Goal: Task Accomplishment & Management: Manage account settings

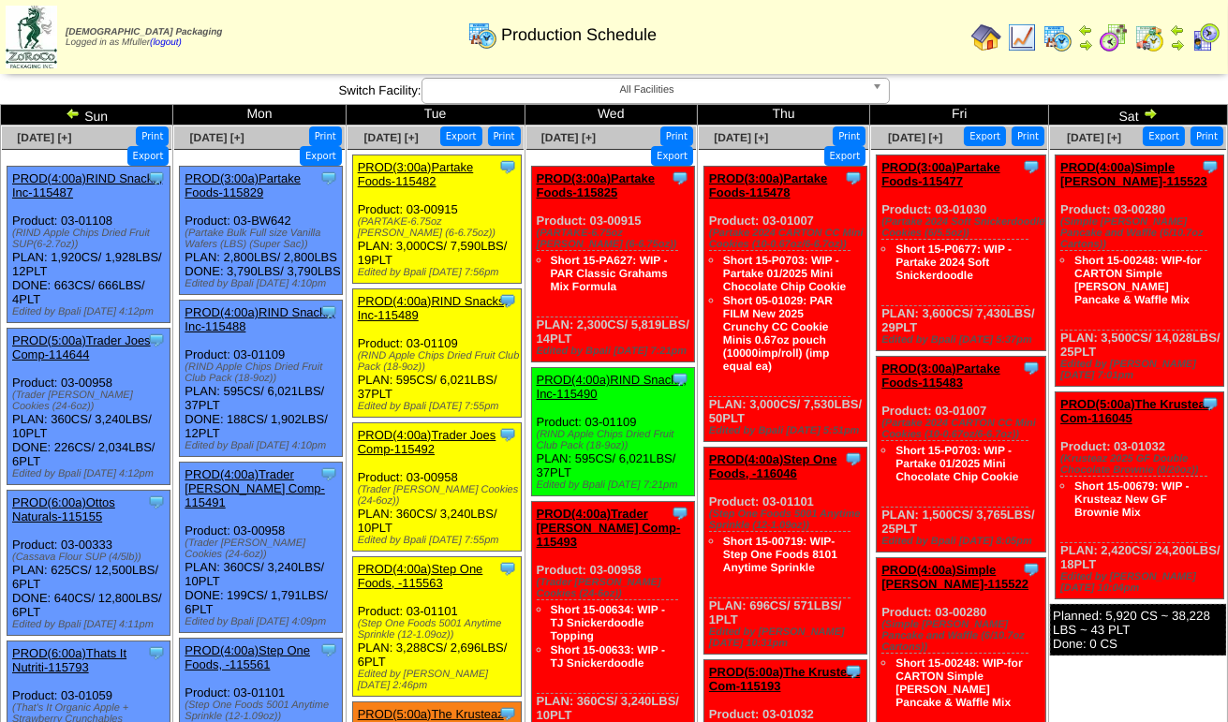
click at [588, 97] on span "All Facilities" at bounding box center [647, 90] width 435 height 22
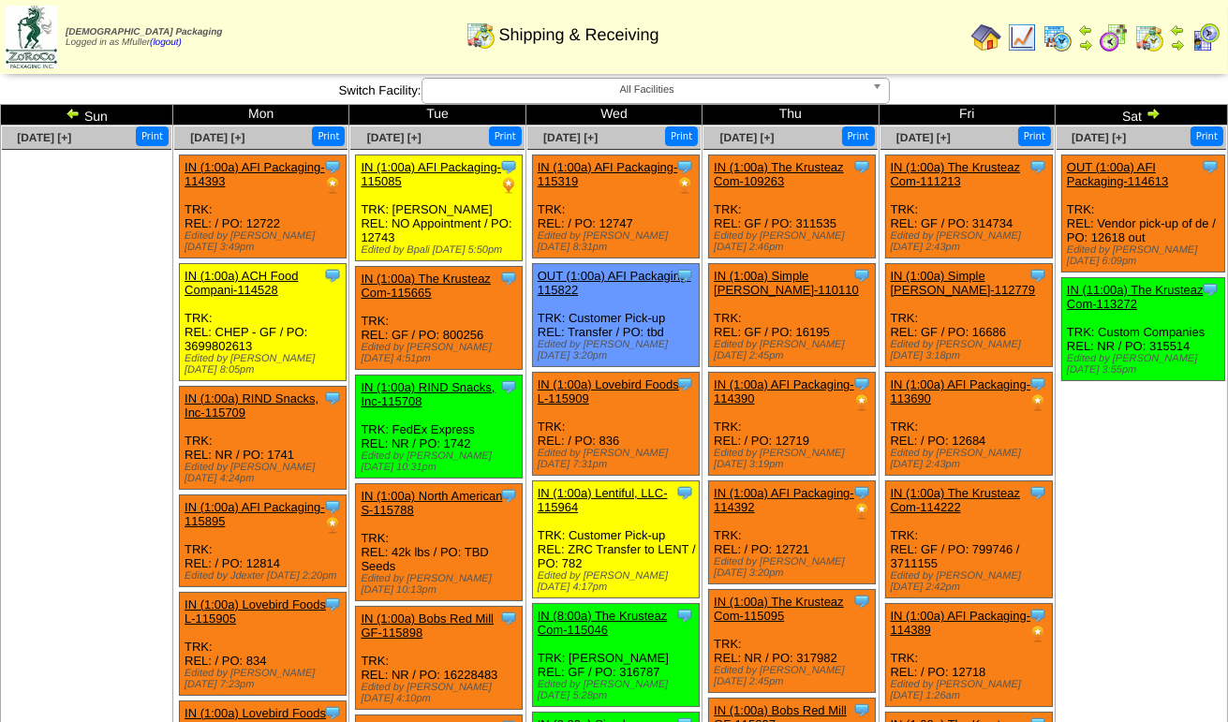
click at [1151, 116] on img at bounding box center [1153, 113] width 15 height 15
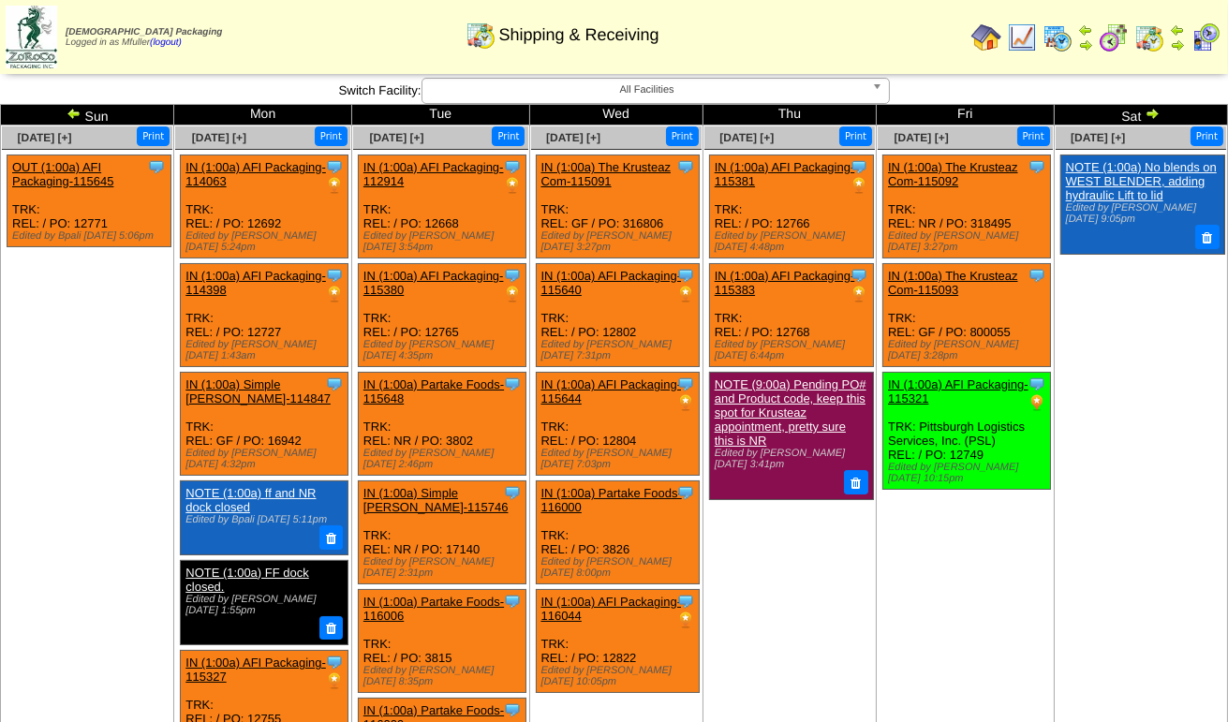
click at [1153, 115] on img at bounding box center [1152, 113] width 15 height 15
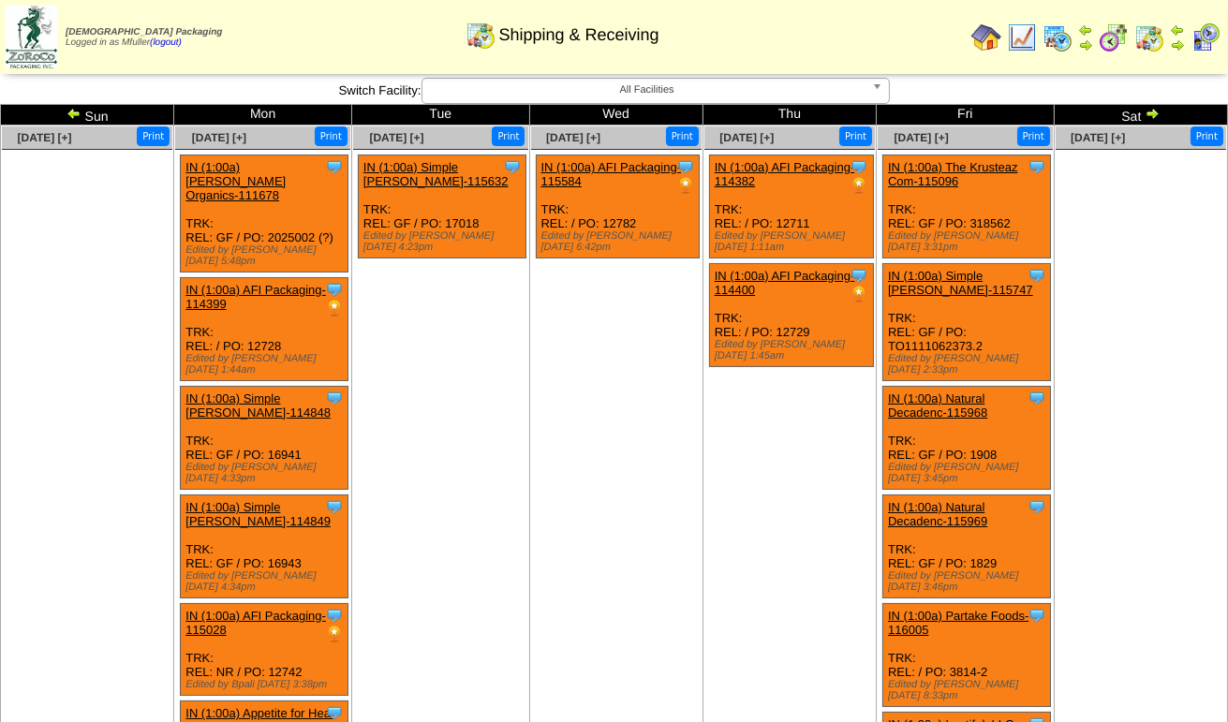
click at [75, 112] on img at bounding box center [74, 113] width 15 height 15
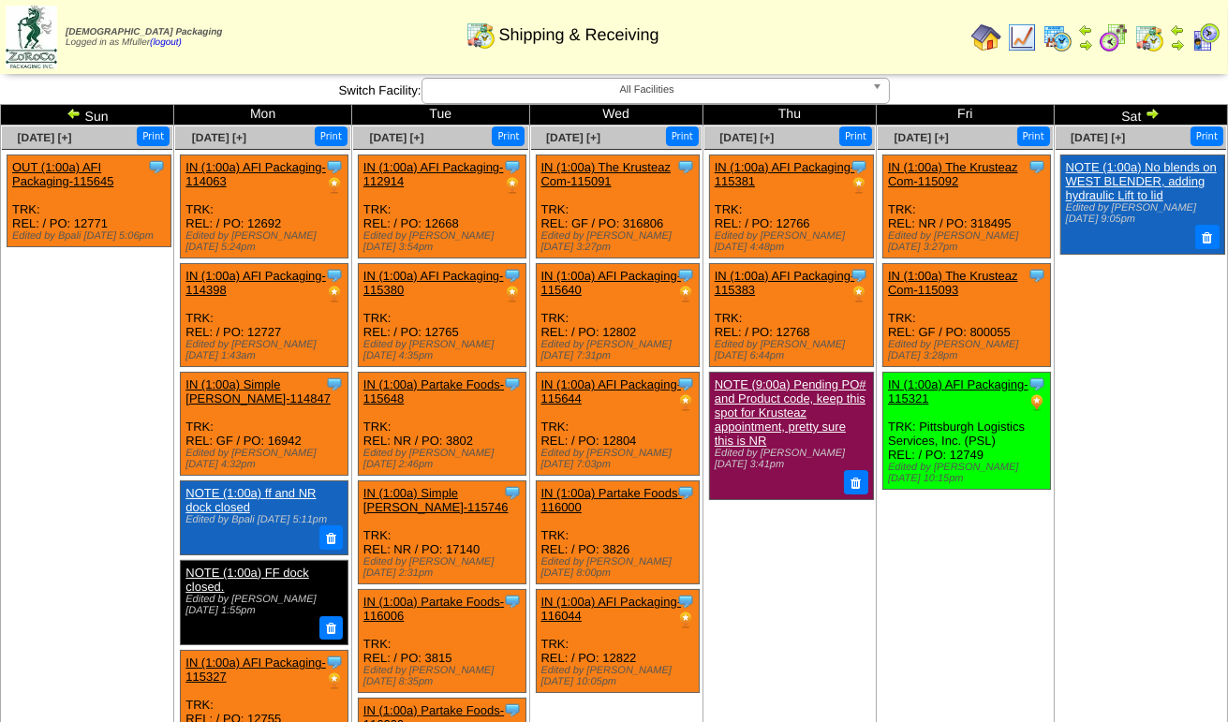
drag, startPoint x: 0, startPoint y: 0, endPoint x: 74, endPoint y: 111, distance: 133.8
click at [74, 111] on img at bounding box center [74, 113] width 15 height 15
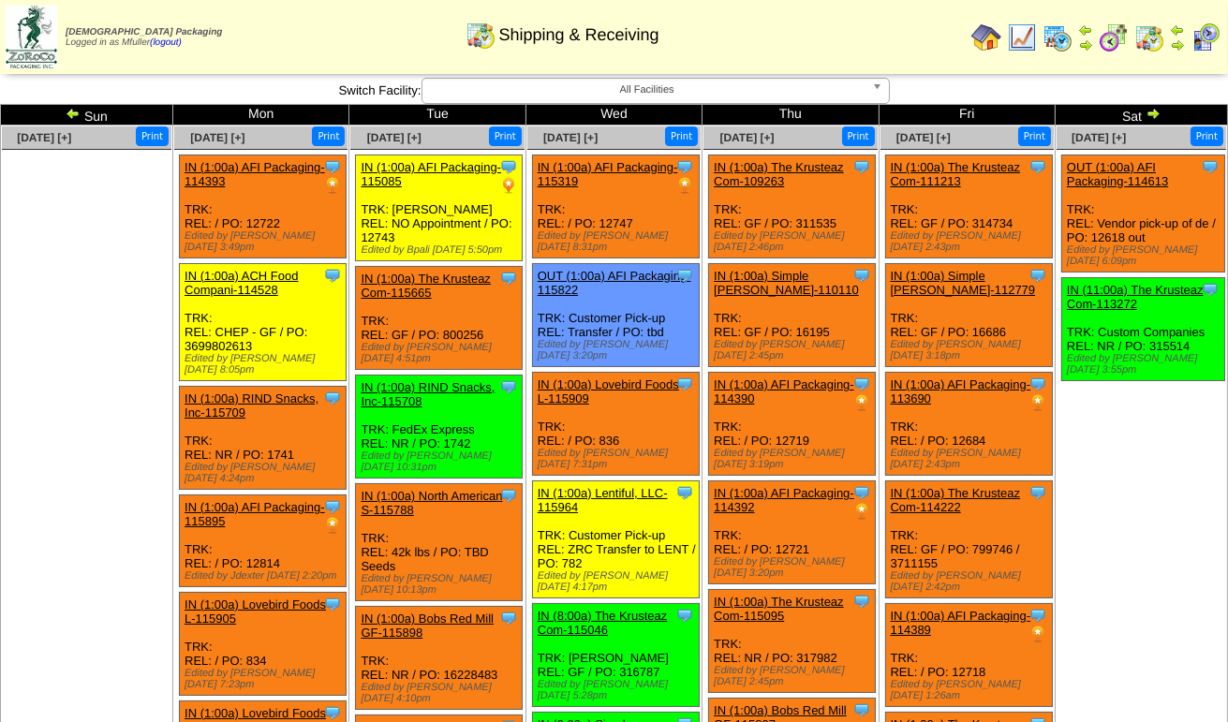
click at [74, 111] on img at bounding box center [73, 113] width 15 height 15
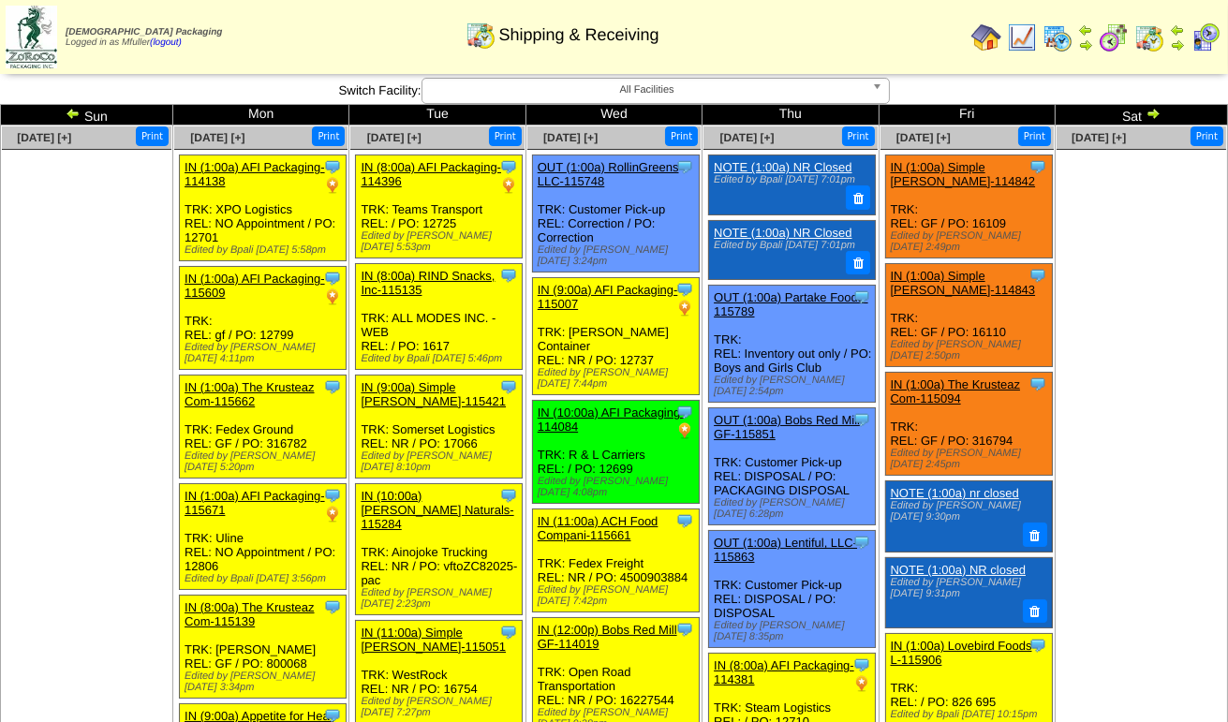
click at [73, 111] on img at bounding box center [73, 113] width 15 height 15
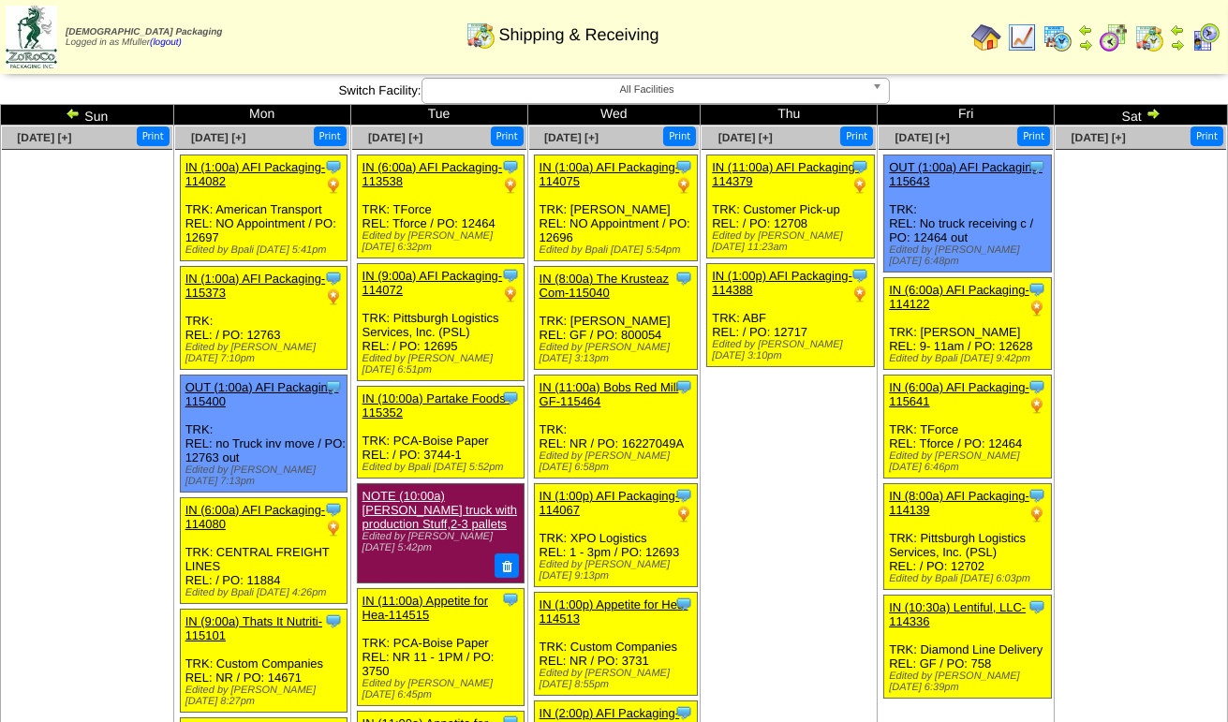
click at [1152, 111] on img at bounding box center [1153, 113] width 15 height 15
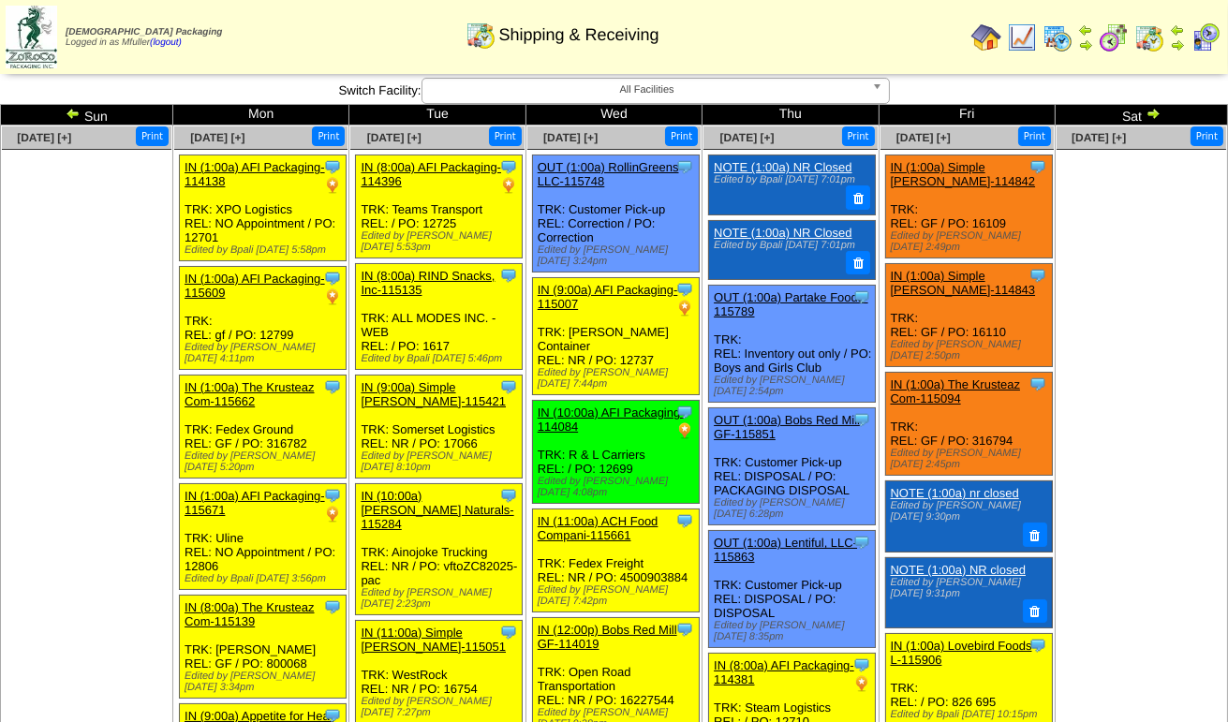
click at [1152, 111] on img at bounding box center [1153, 113] width 15 height 15
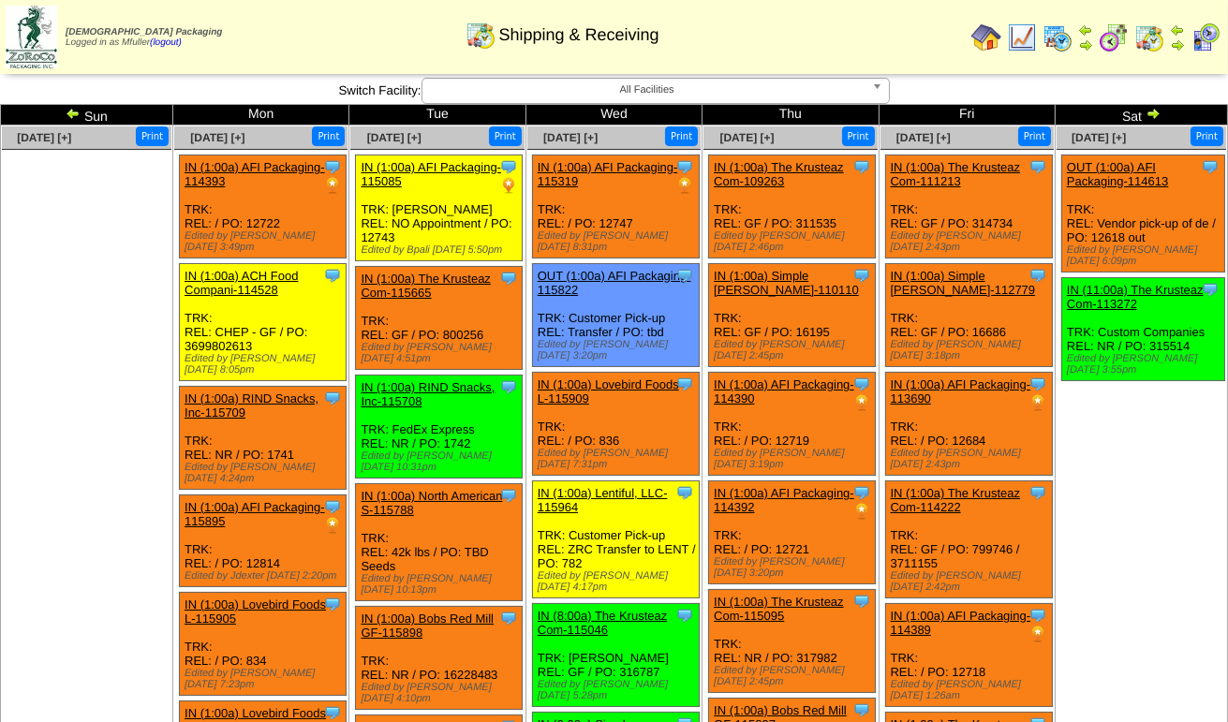
click at [1152, 113] on img at bounding box center [1153, 113] width 15 height 15
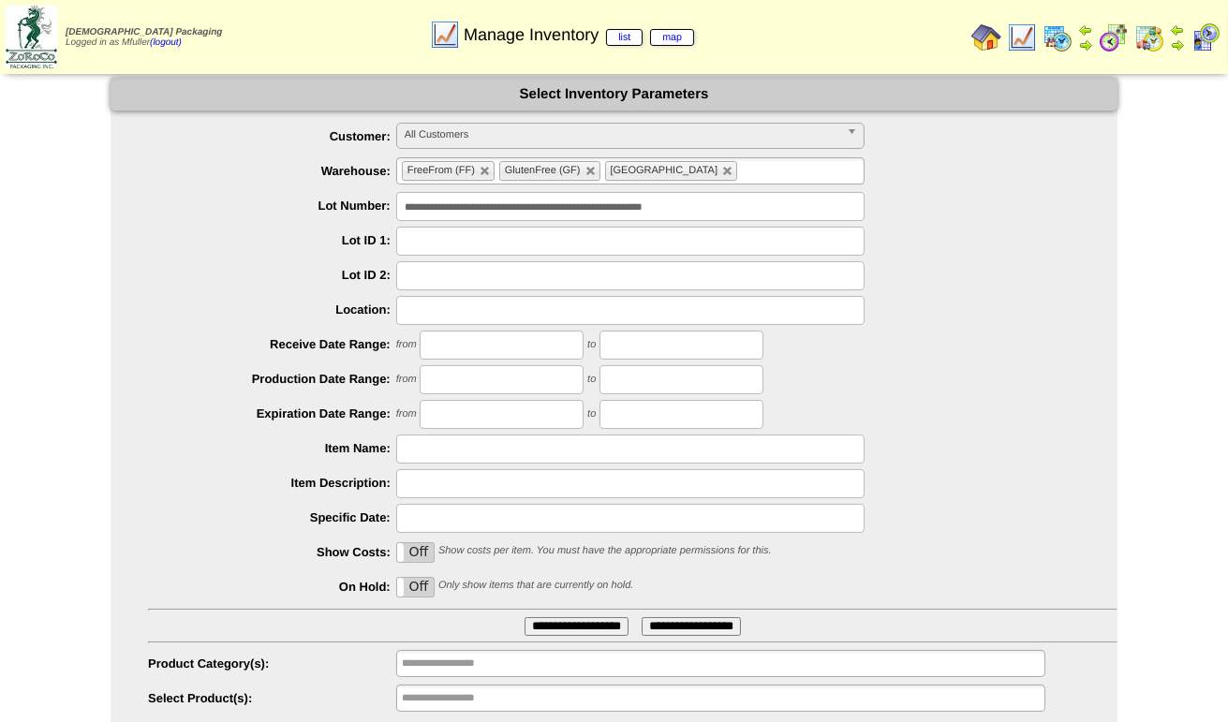
drag, startPoint x: 808, startPoint y: 212, endPoint x: 260, endPoint y: 183, distance: 548.8
click at [260, 183] on ul "**********" at bounding box center [614, 418] width 1007 height 591
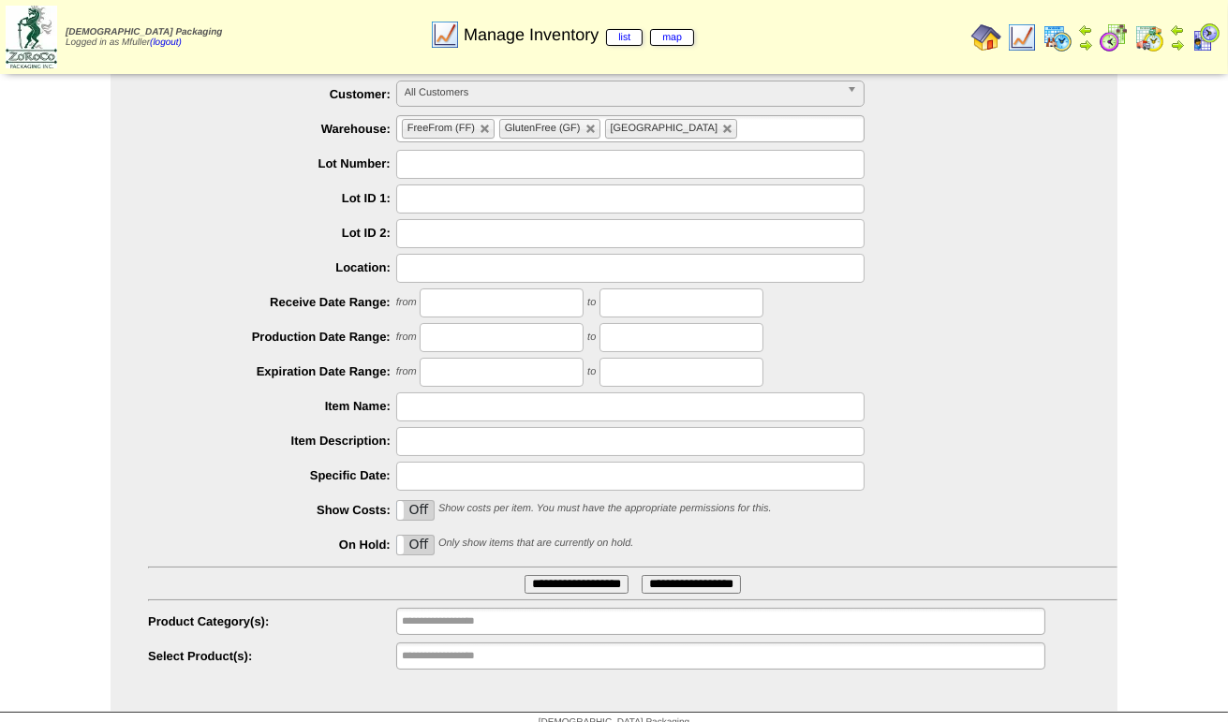
scroll to position [59, 0]
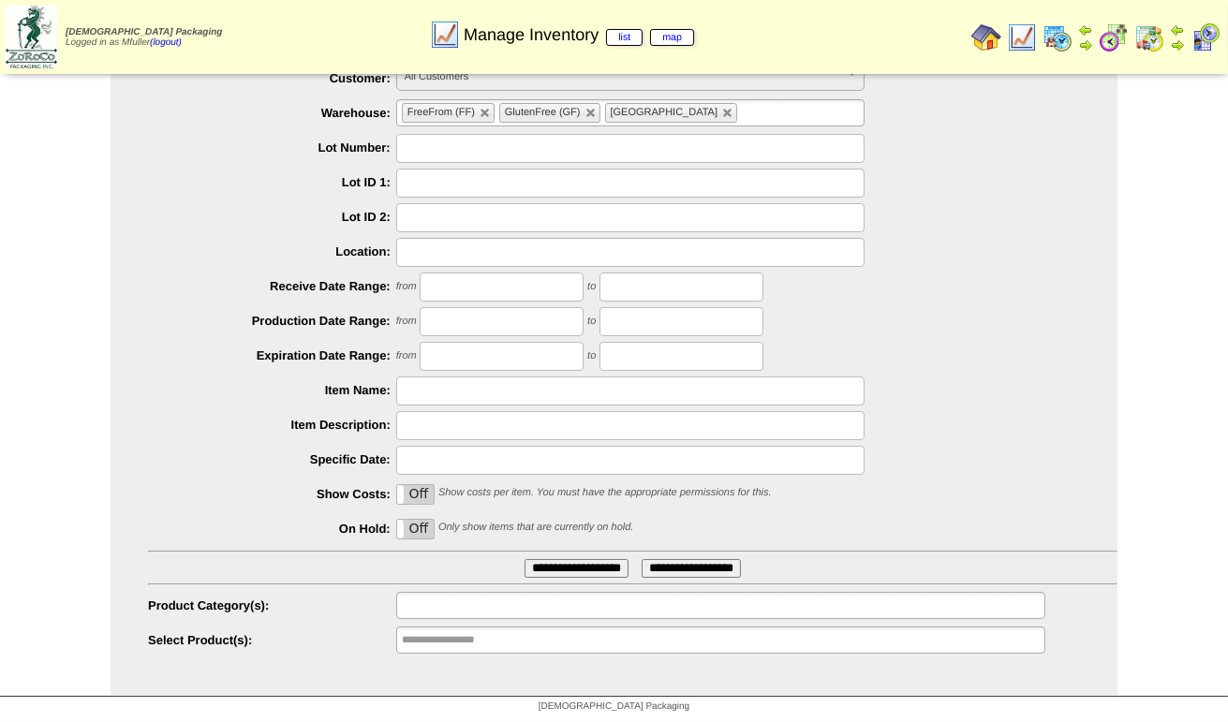
click at [504, 615] on input "text" at bounding box center [462, 605] width 120 height 23
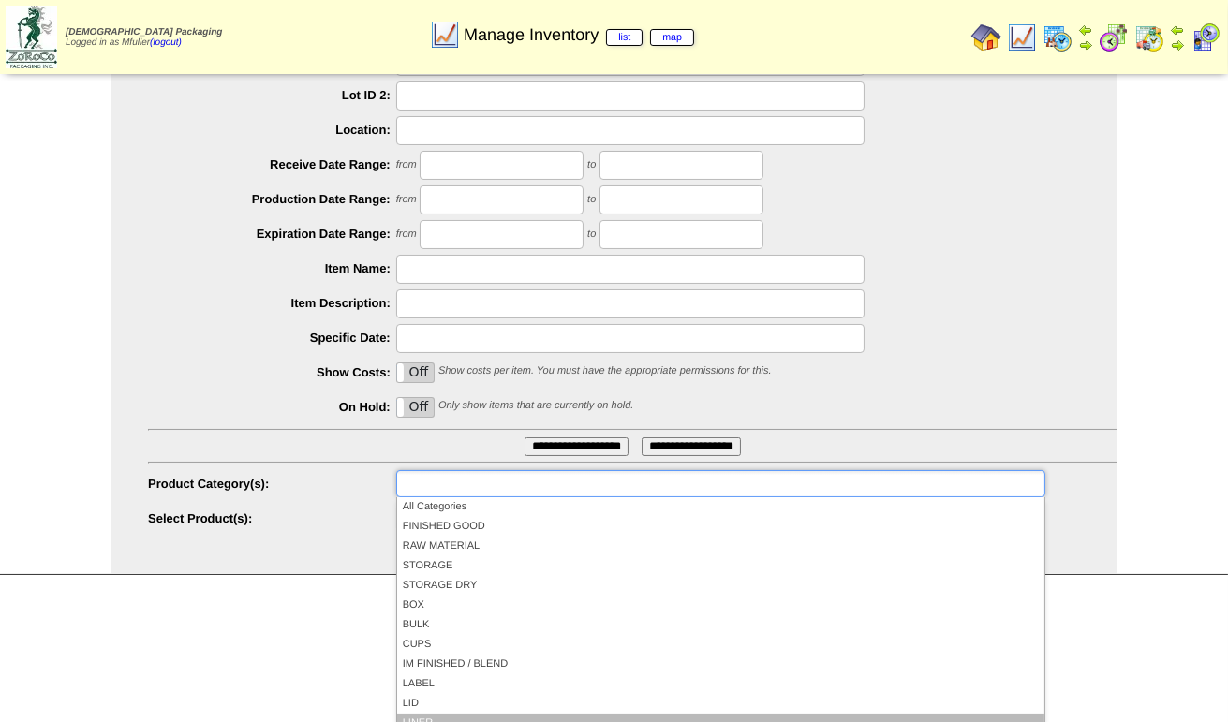
scroll to position [169, 0]
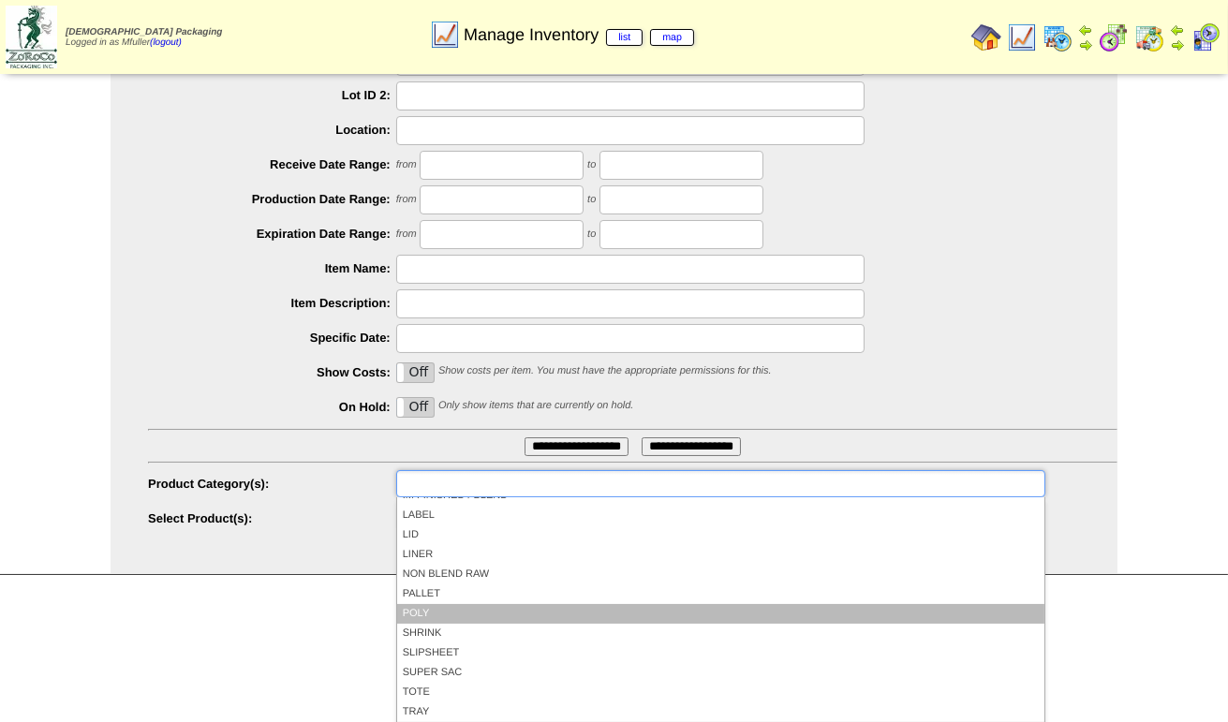
click at [487, 604] on li "POLY" at bounding box center [720, 614] width 647 height 20
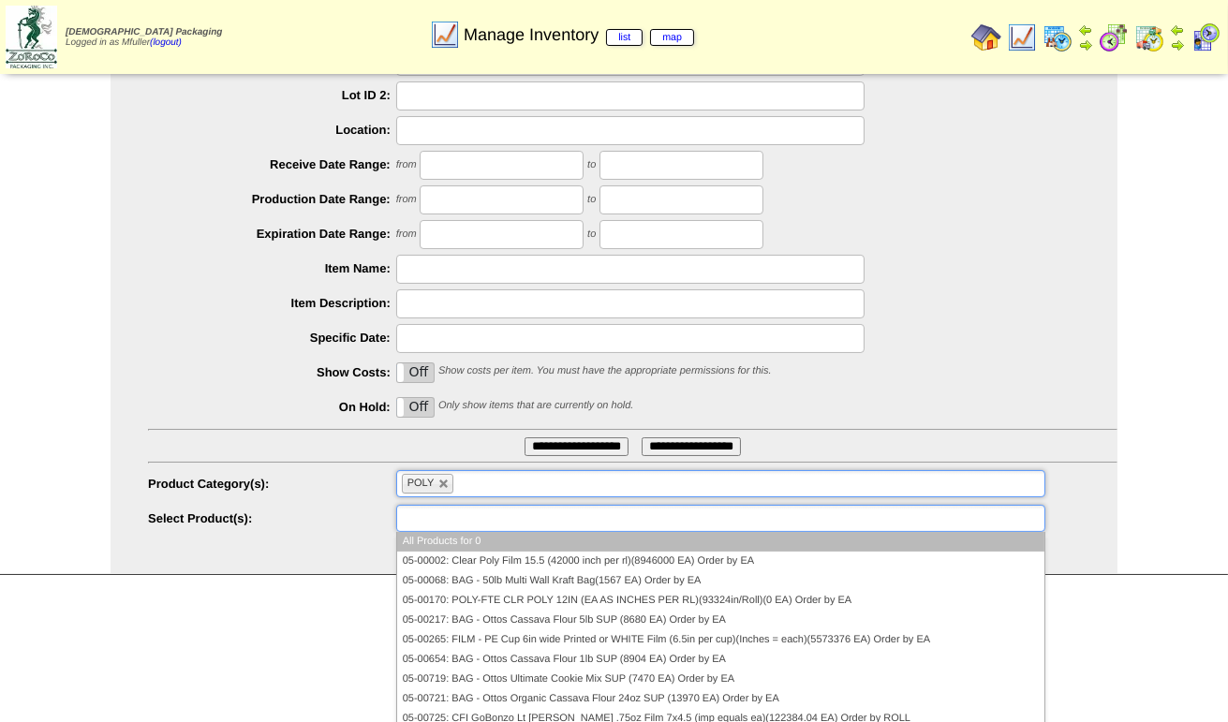
click at [488, 530] on li at bounding box center [462, 518] width 120 height 25
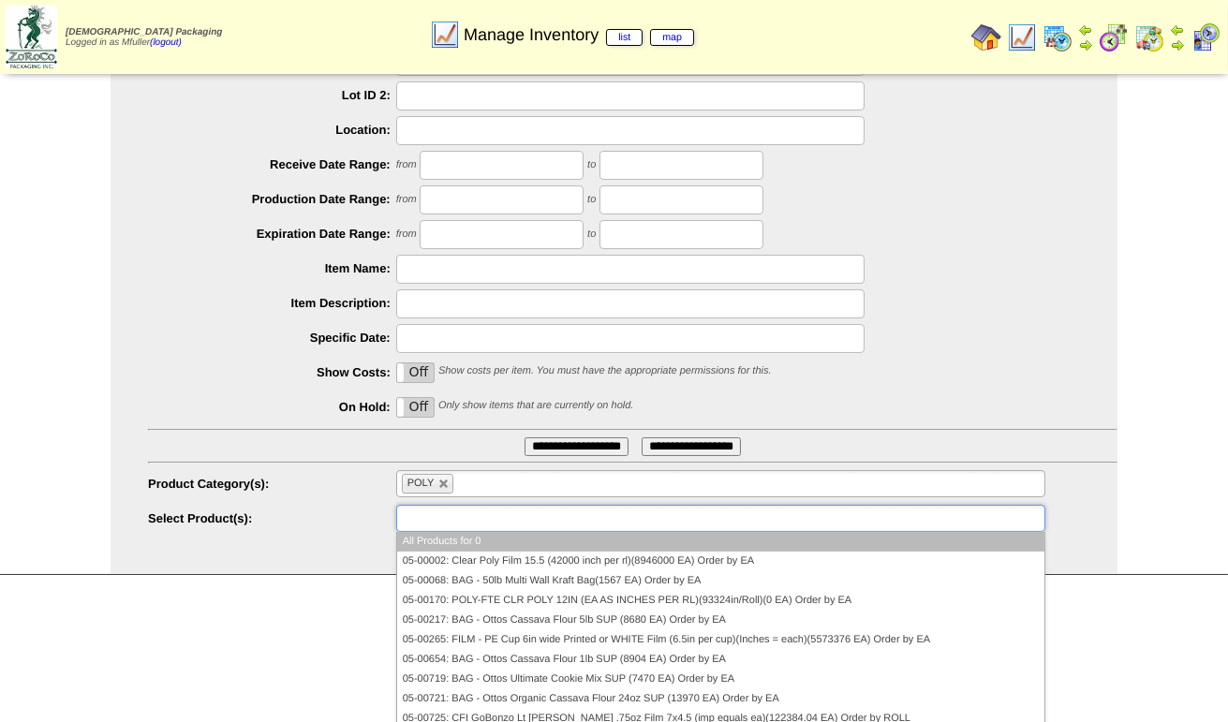
scroll to position [215, 0]
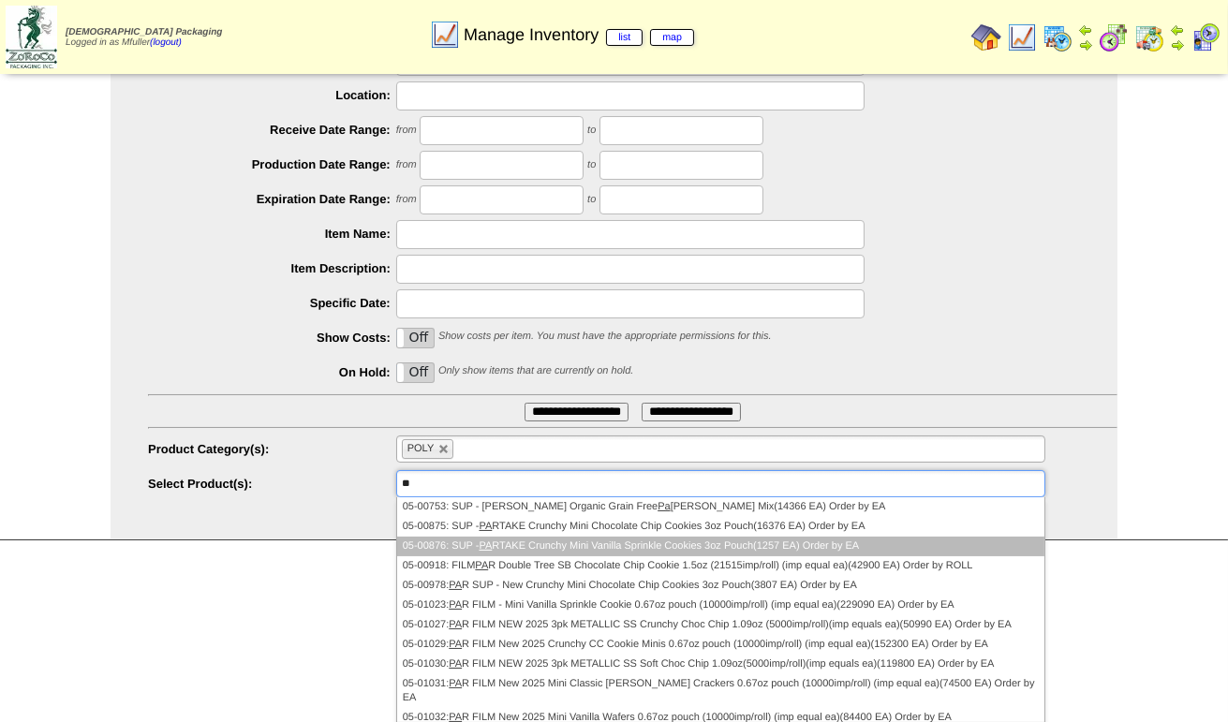
type input "***"
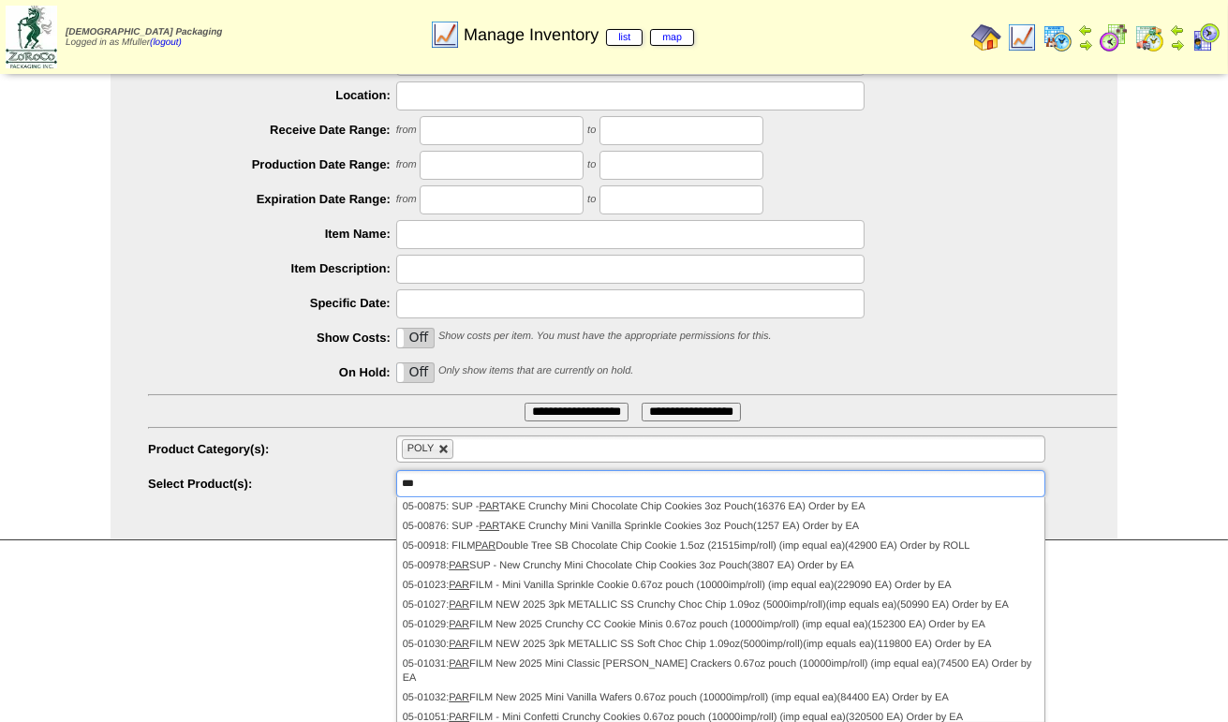
click at [450, 449] on link at bounding box center [443, 449] width 11 height 11
type input "**********"
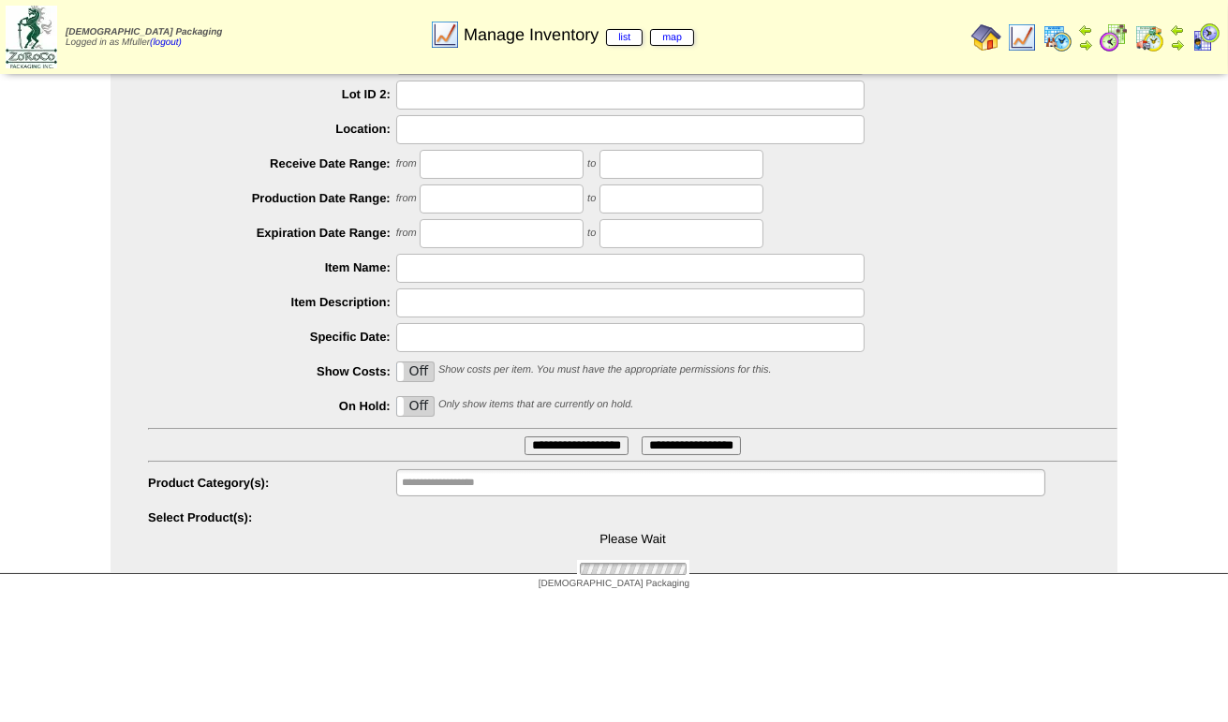
scroll to position [180, 0]
click at [476, 482] on input "text" at bounding box center [462, 483] width 120 height 23
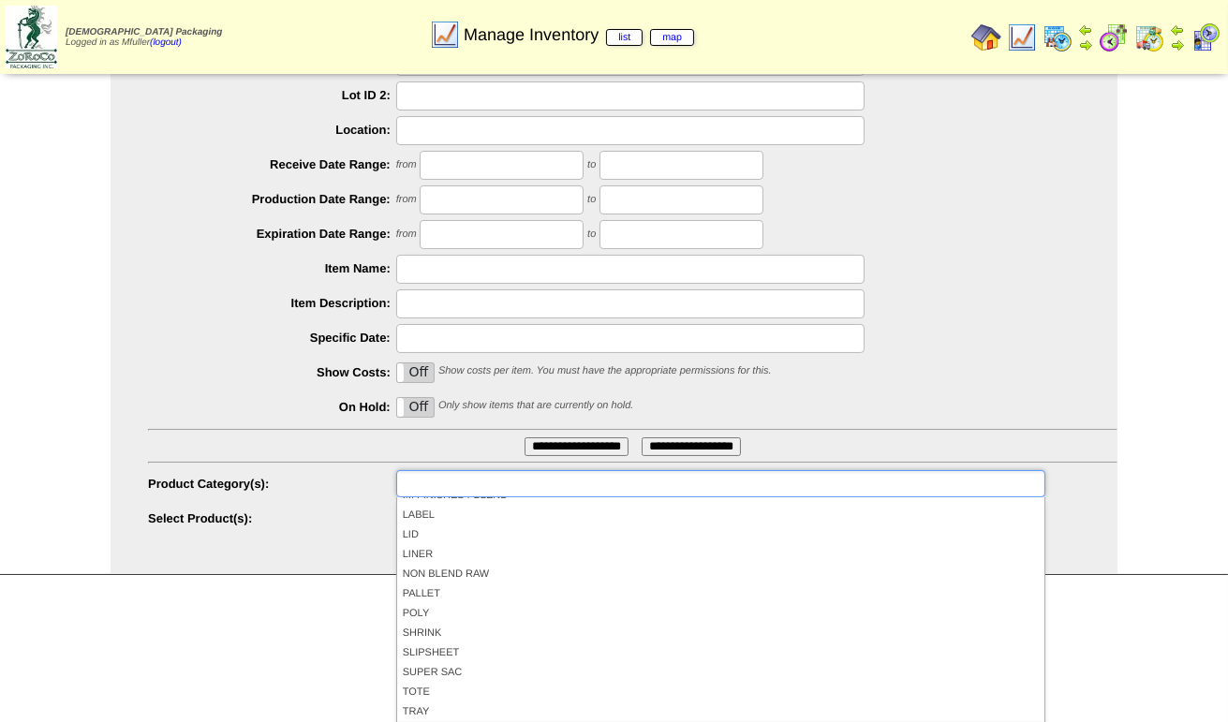
scroll to position [75, 0]
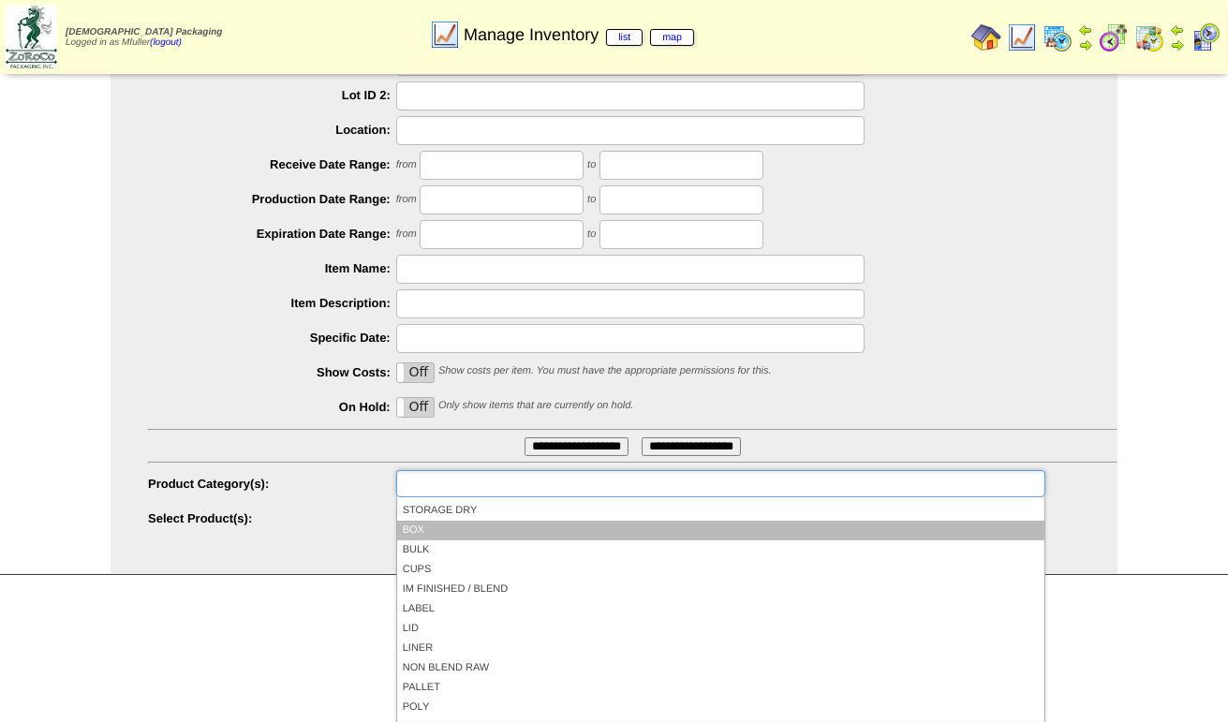
click at [446, 529] on li "BOX" at bounding box center [720, 531] width 647 height 20
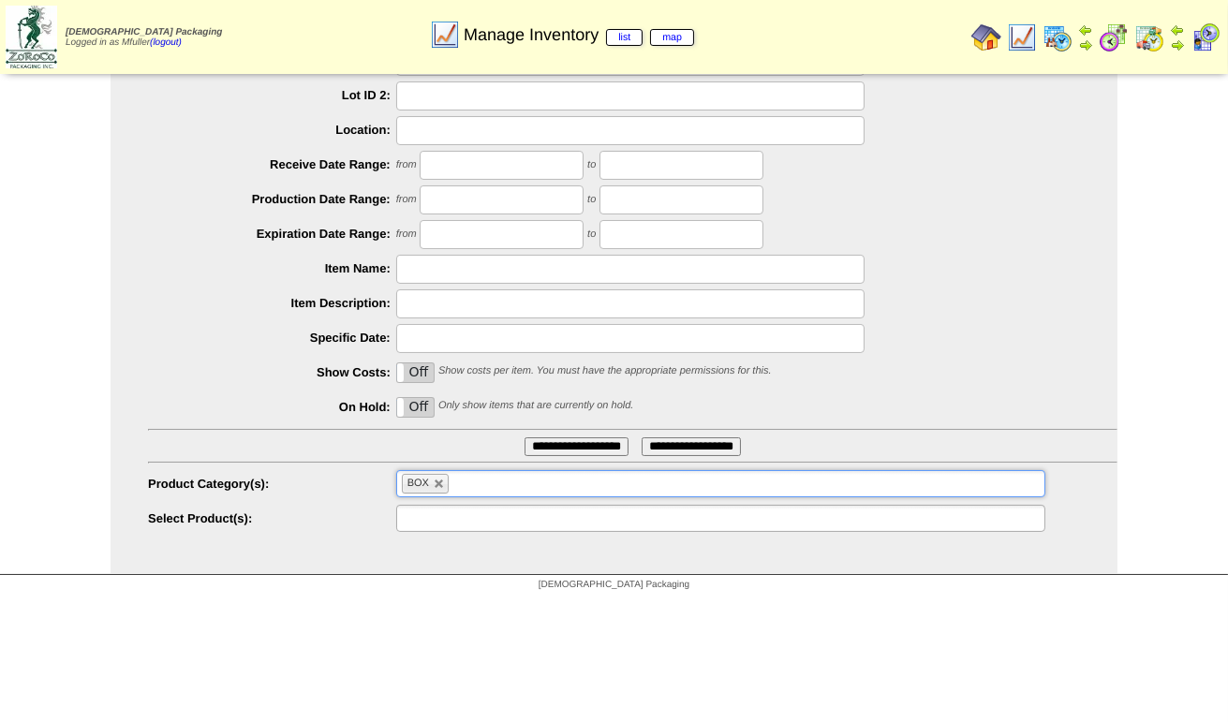
click at [469, 516] on input "text" at bounding box center [462, 518] width 120 height 23
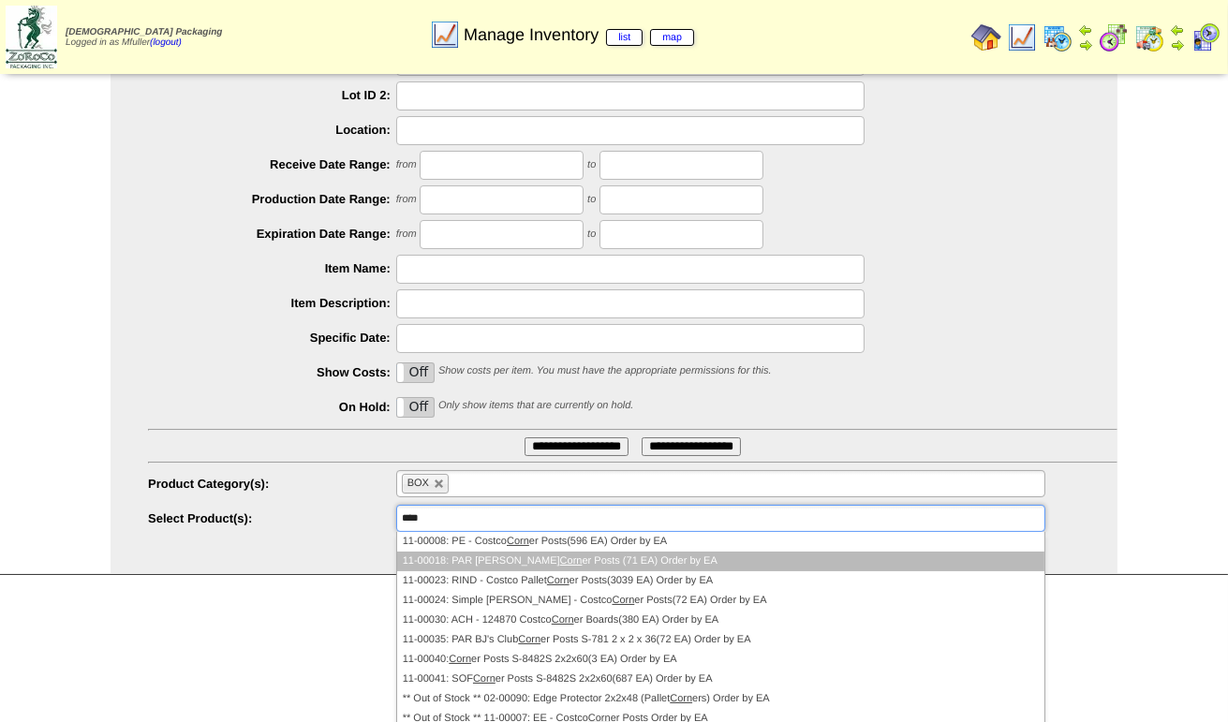
type input "****"
click at [560, 560] on em "Corn" at bounding box center [571, 561] width 22 height 11
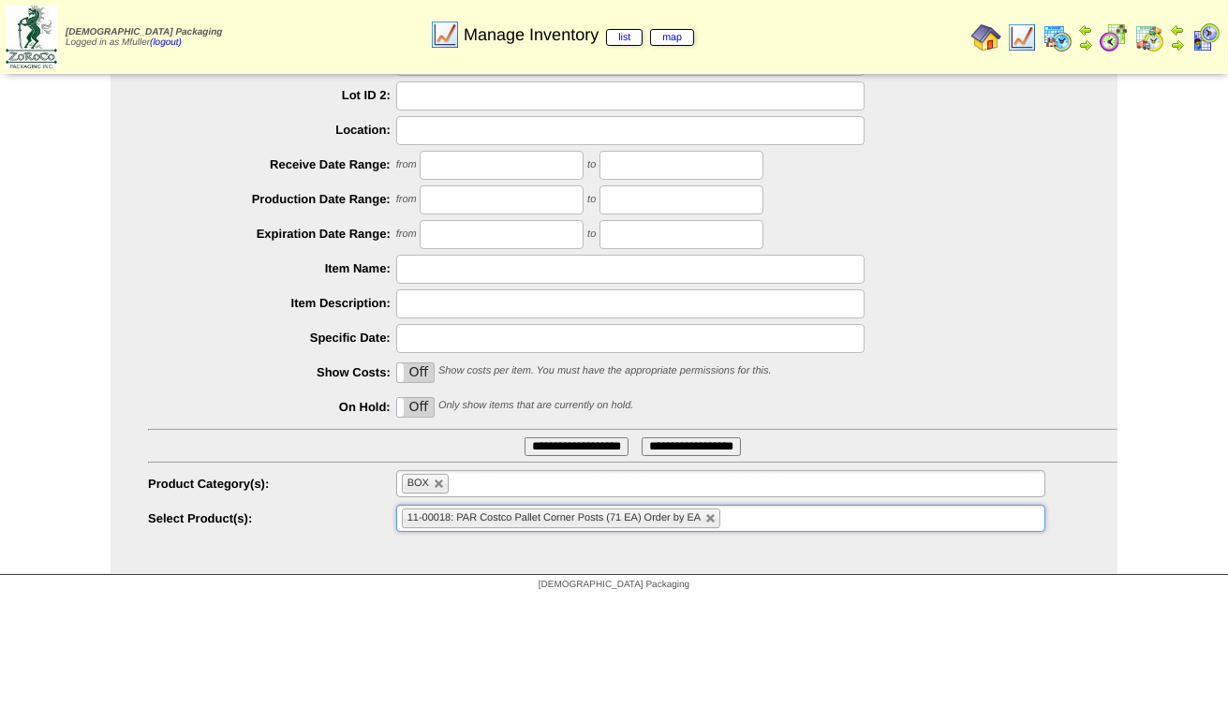
click at [573, 446] on input "**********" at bounding box center [577, 447] width 104 height 19
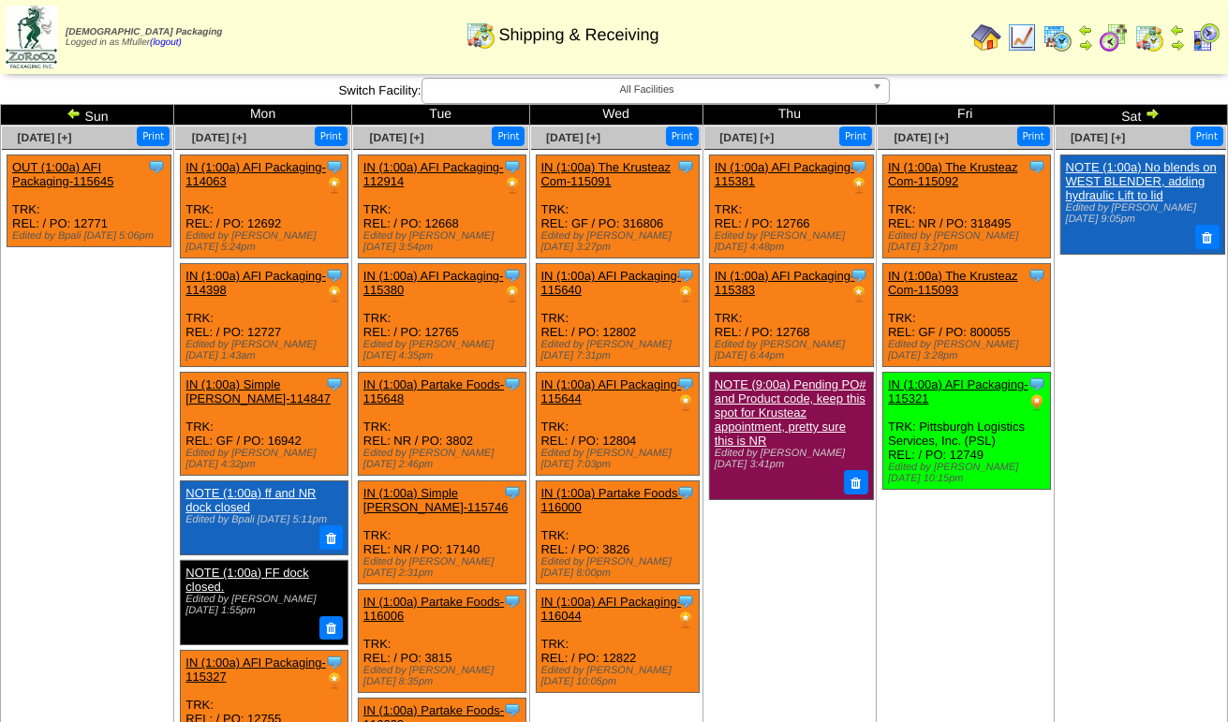
click at [1154, 109] on img at bounding box center [1152, 113] width 15 height 15
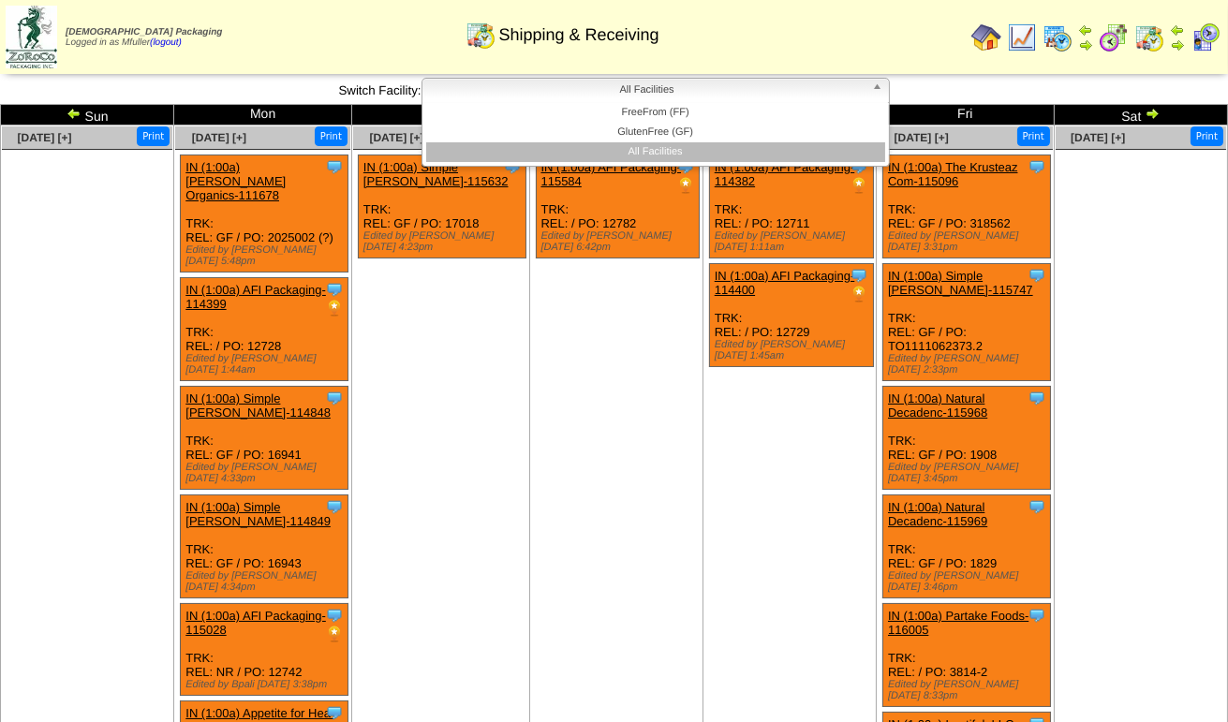
click at [666, 96] on span "All Facilities" at bounding box center [647, 90] width 435 height 22
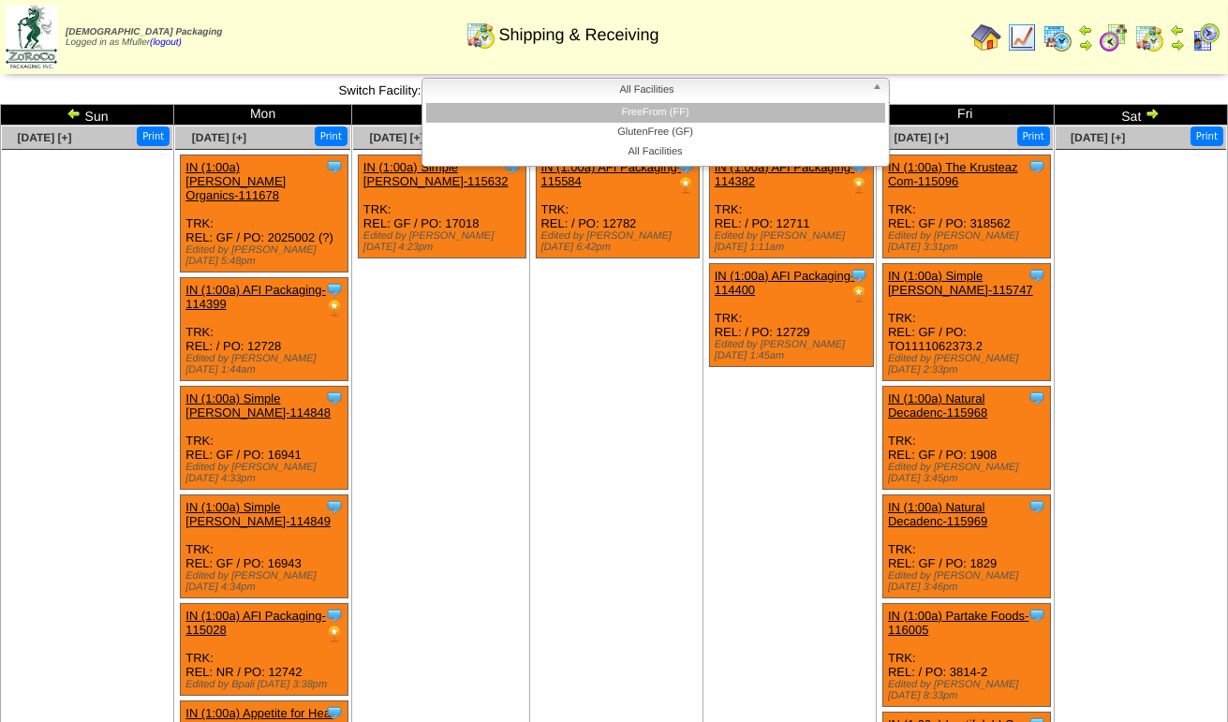
click at [671, 118] on li "FreeFrom (FF)" at bounding box center [655, 113] width 459 height 20
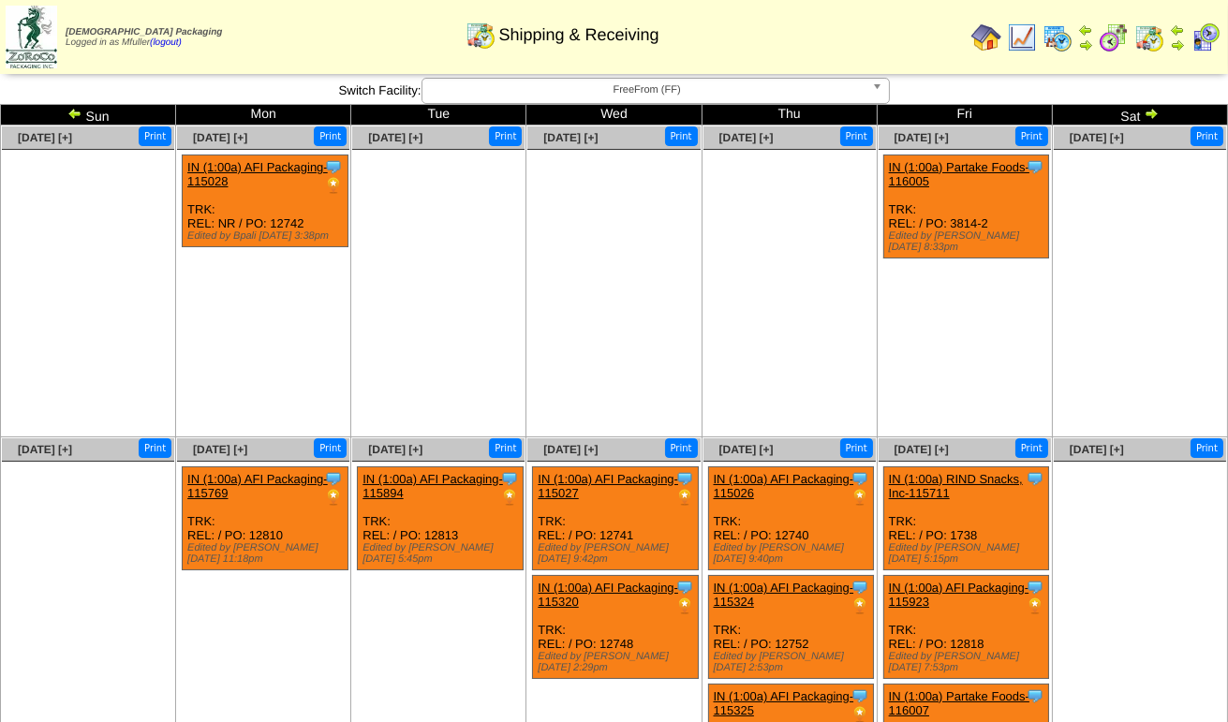
click at [71, 111] on img at bounding box center [74, 113] width 15 height 15
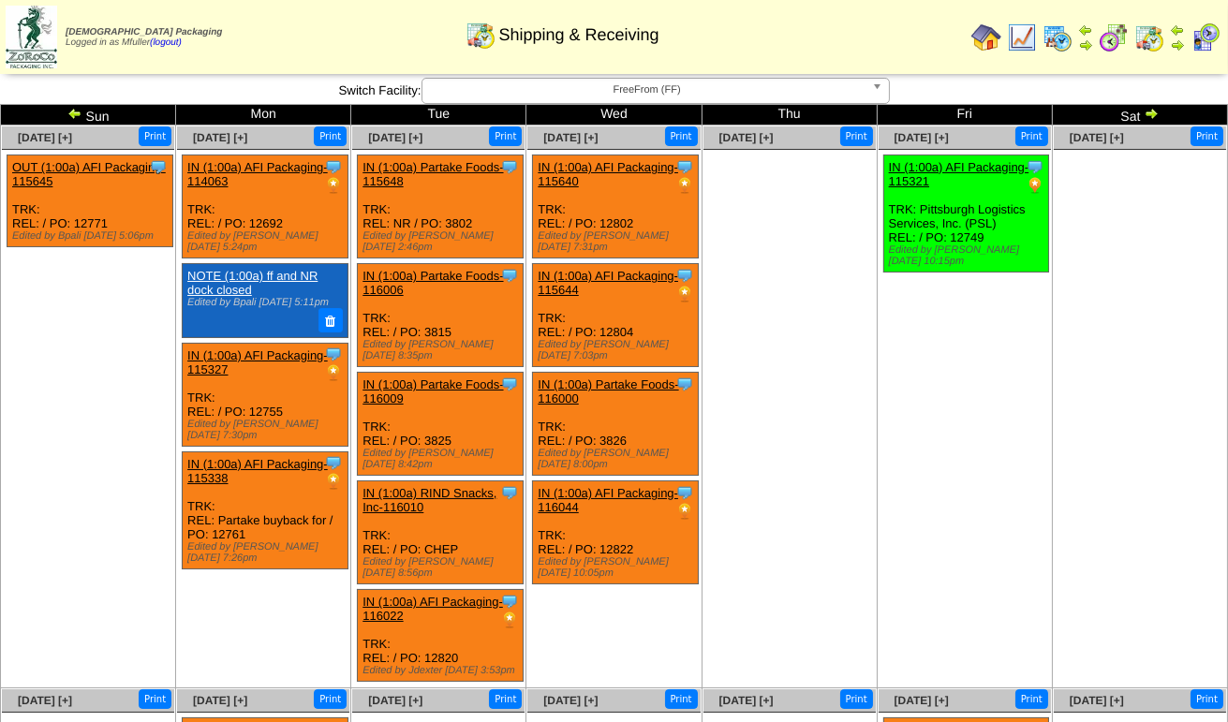
drag, startPoint x: 0, startPoint y: 0, endPoint x: 71, endPoint y: 111, distance: 132.3
click at [71, 111] on img at bounding box center [74, 113] width 15 height 15
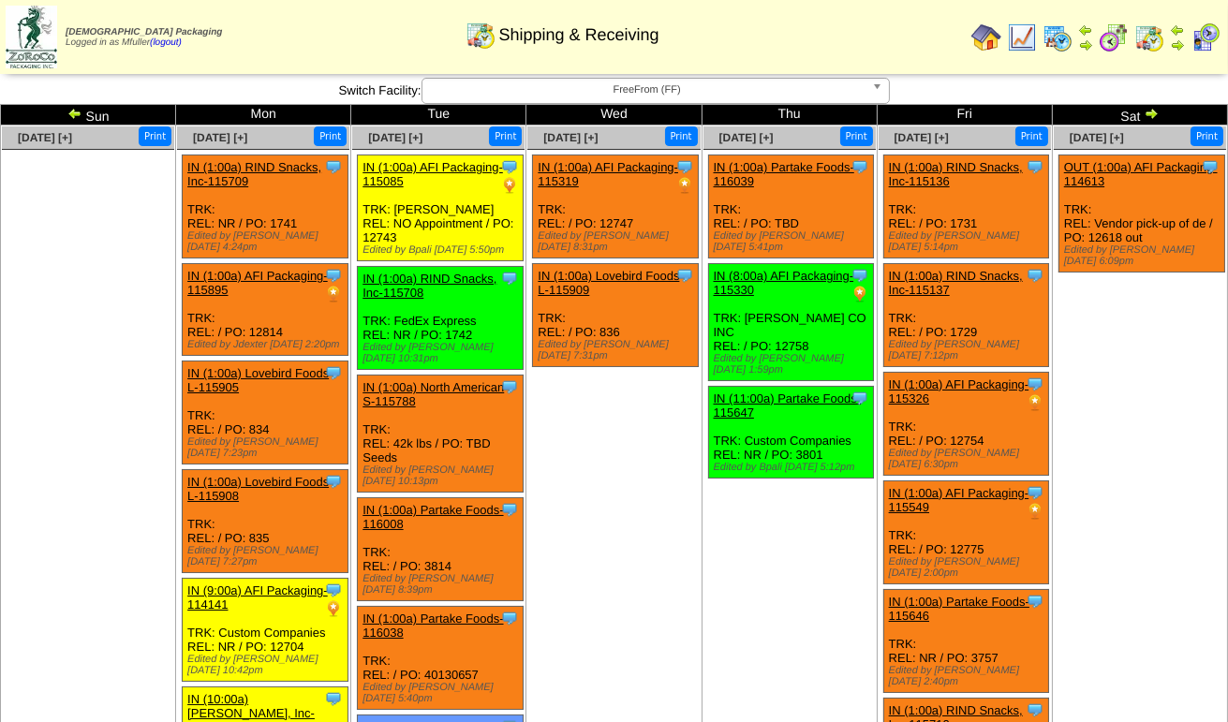
drag, startPoint x: 0, startPoint y: 0, endPoint x: 71, endPoint y: 111, distance: 132.3
click at [71, 111] on img at bounding box center [74, 113] width 15 height 15
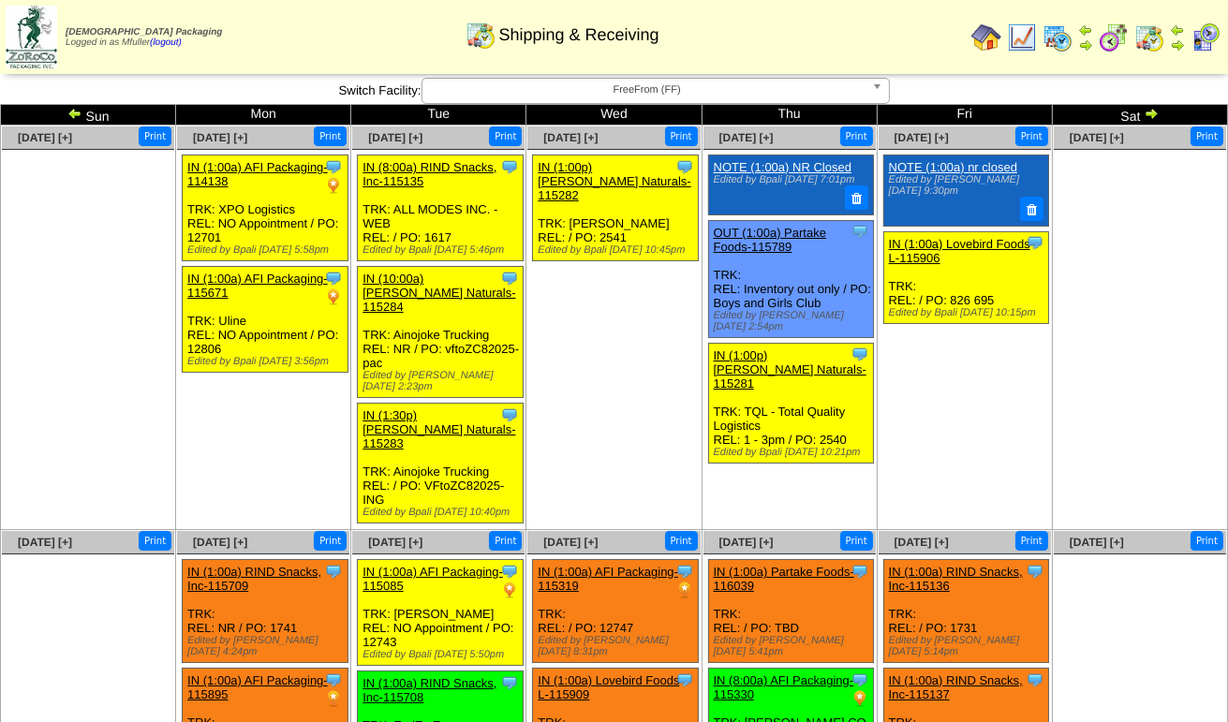
click at [1154, 115] on img at bounding box center [1151, 113] width 15 height 15
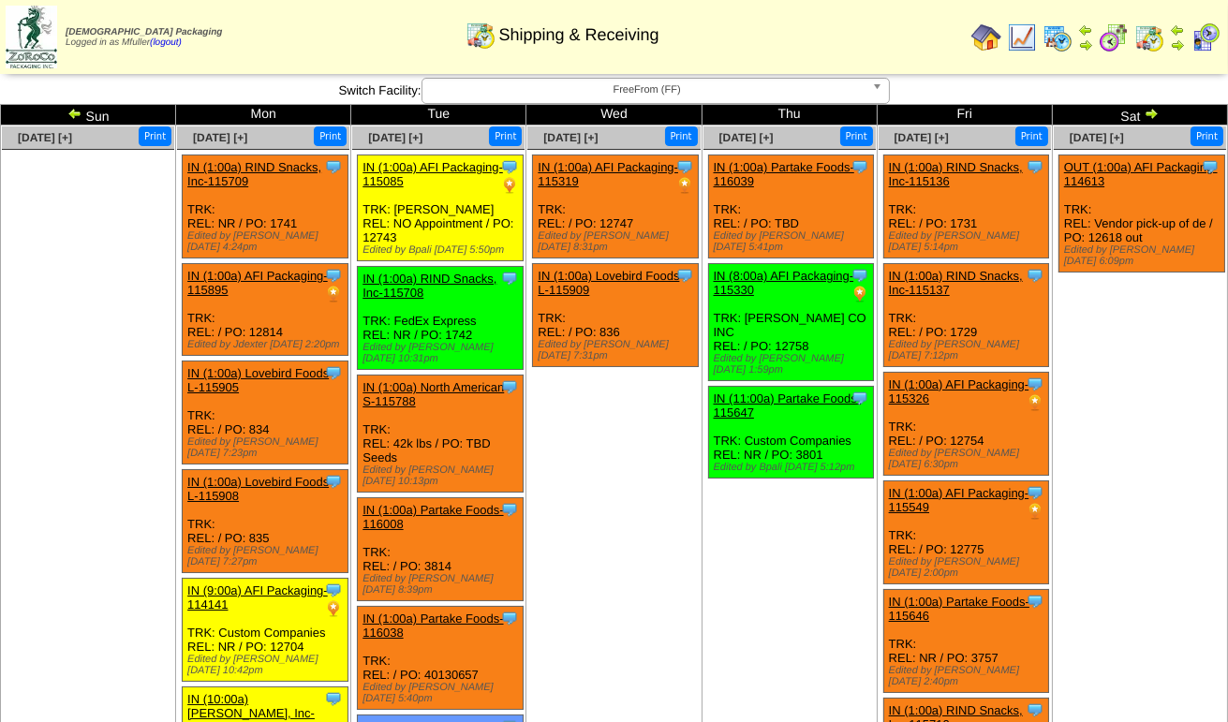
click at [721, 97] on span "FreeFrom (FF)" at bounding box center [647, 90] width 435 height 22
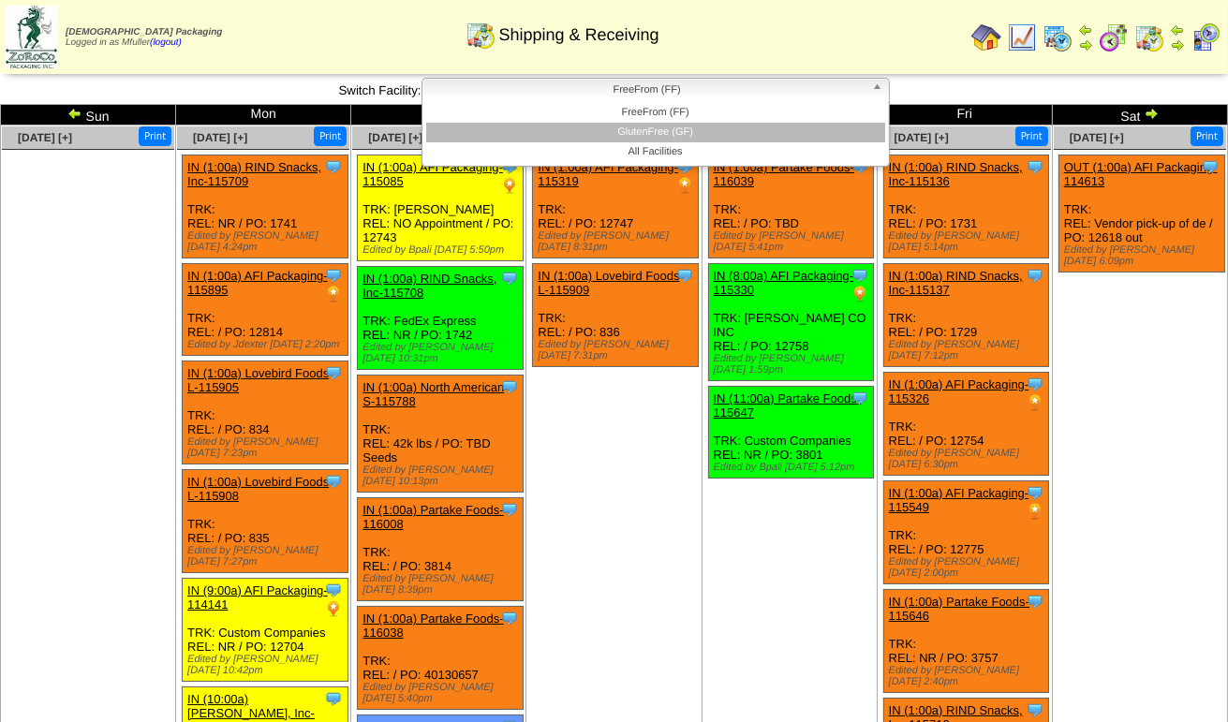
click at [708, 129] on li "GlutenFree (GF)" at bounding box center [655, 133] width 459 height 20
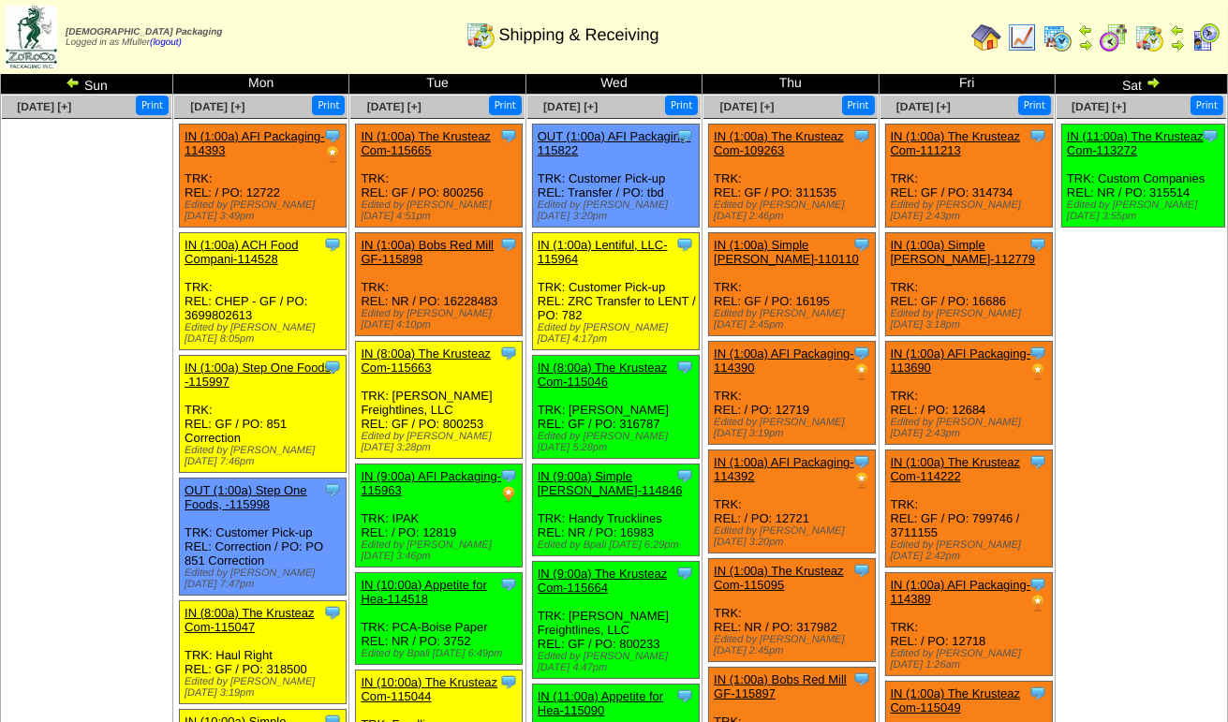
scroll to position [94, 0]
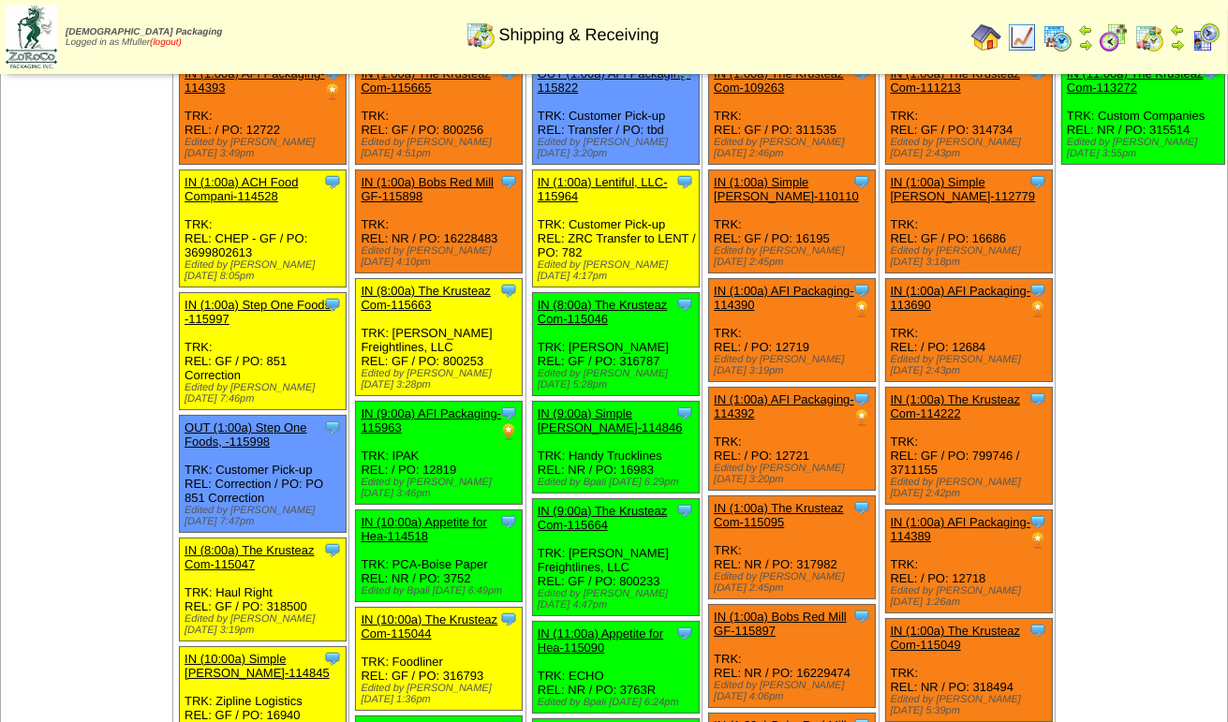
click at [176, 42] on link "(logout)" at bounding box center [166, 42] width 32 height 10
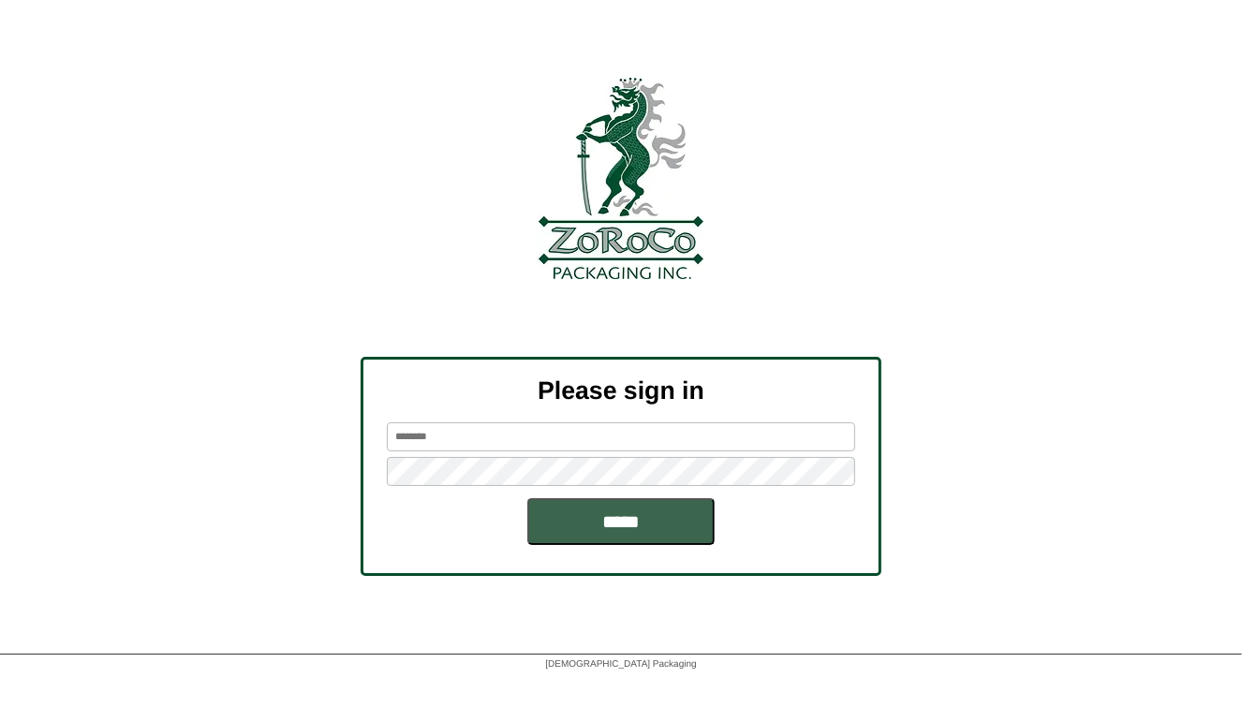
type input "*******"
click at [1099, 296] on div at bounding box center [621, 318] width 1242 height 78
click at [625, 521] on input "*****" at bounding box center [620, 521] width 187 height 47
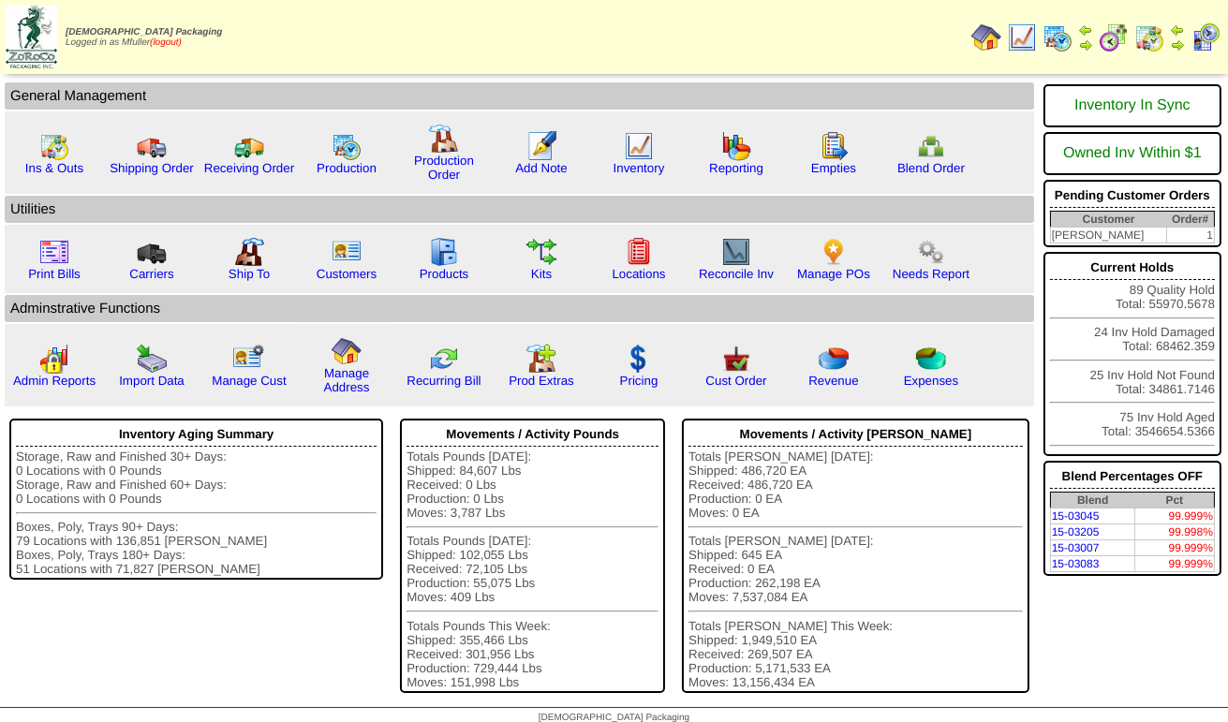
click at [176, 39] on link "(logout)" at bounding box center [166, 42] width 32 height 10
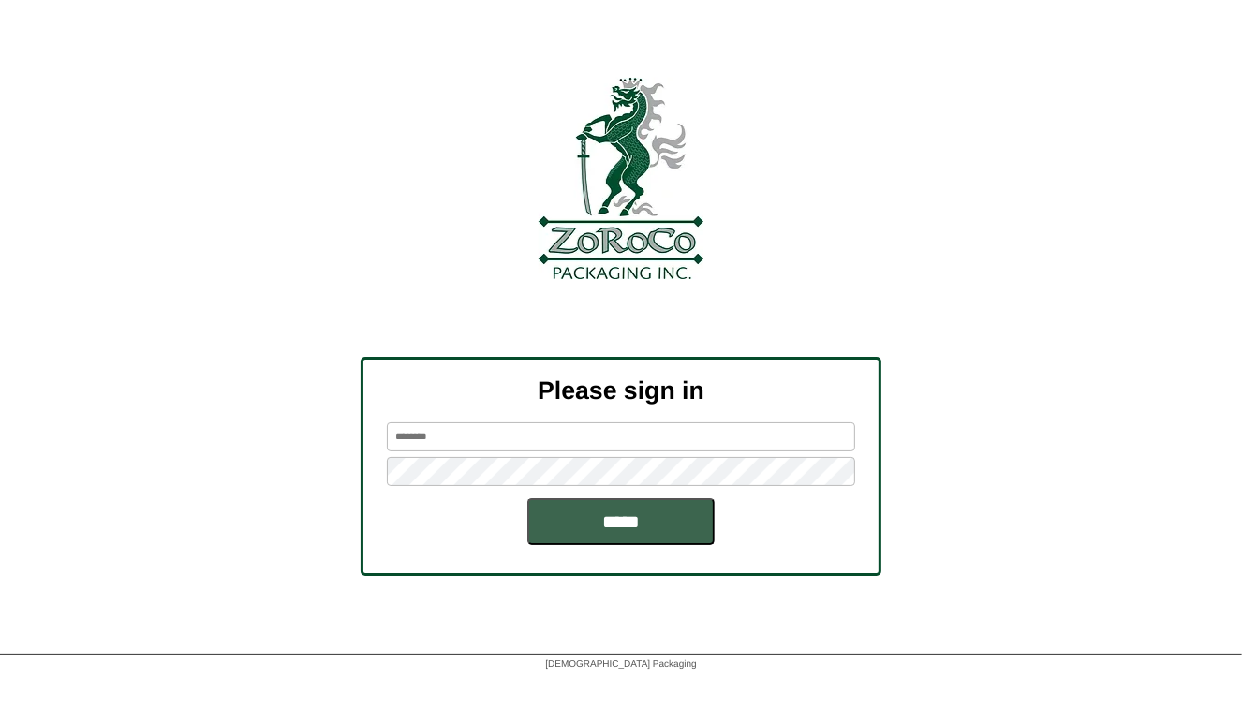
type input "*******"
click at [641, 525] on input "*****" at bounding box center [620, 521] width 187 height 47
